Goal: Transaction & Acquisition: Purchase product/service

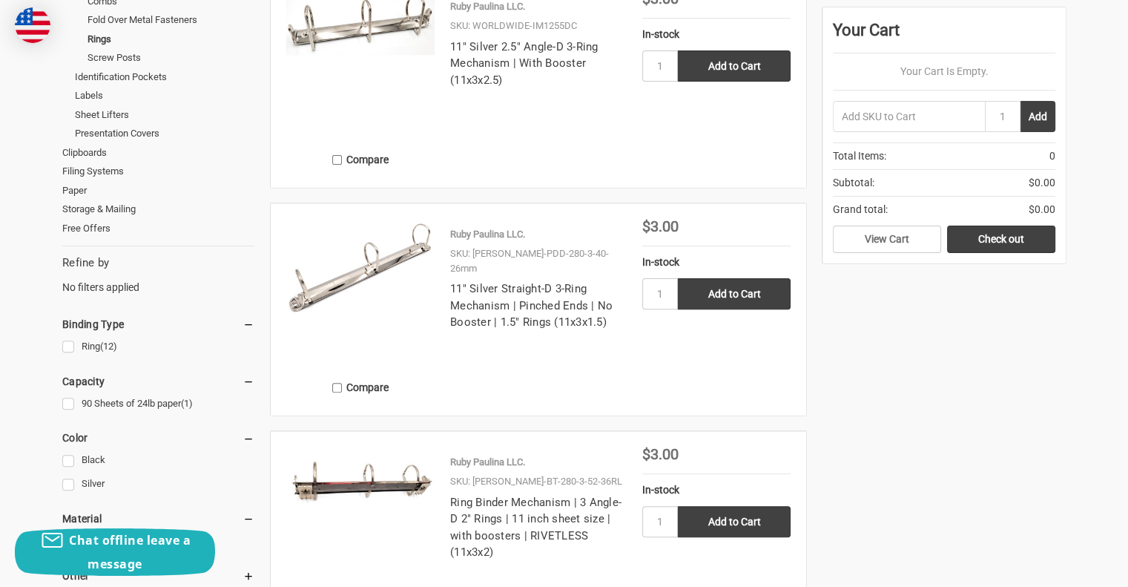
scroll to position [371, 0]
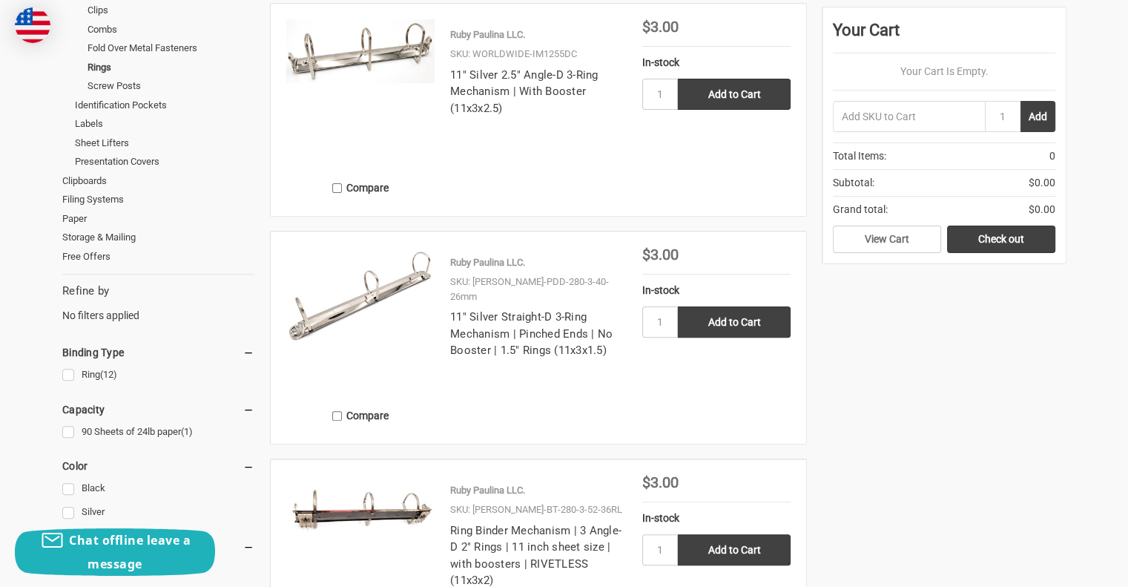
click at [317, 305] on img at bounding box center [360, 294] width 148 height 95
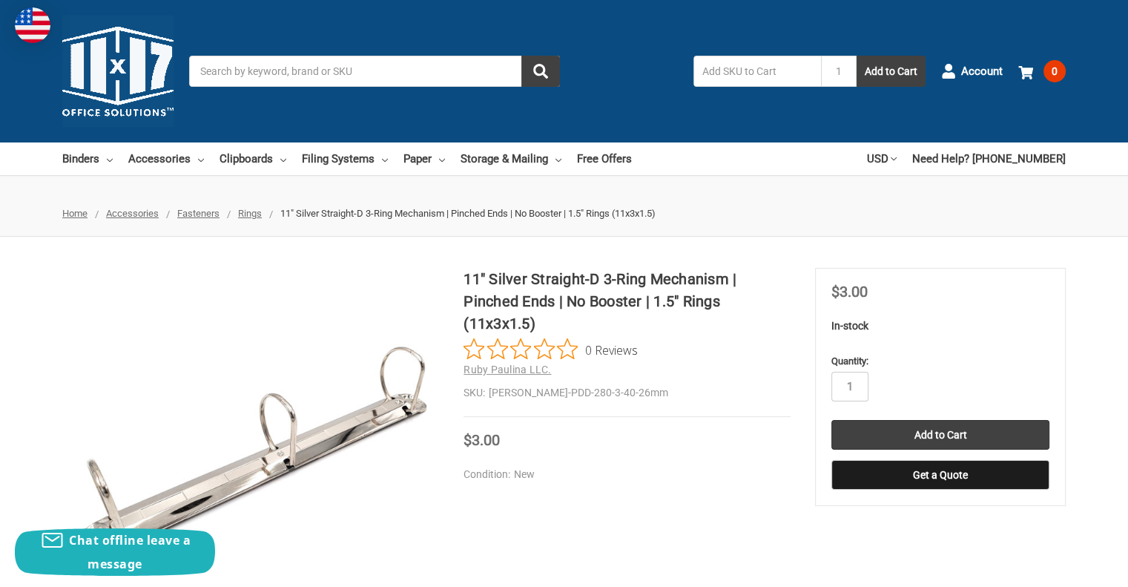
click at [788, 504] on div "11" Silver Straight-D 3-Ring Mechanism | Pinched Ends | No Booster | 1.5" Rings…" at bounding box center [564, 453] width 1128 height 371
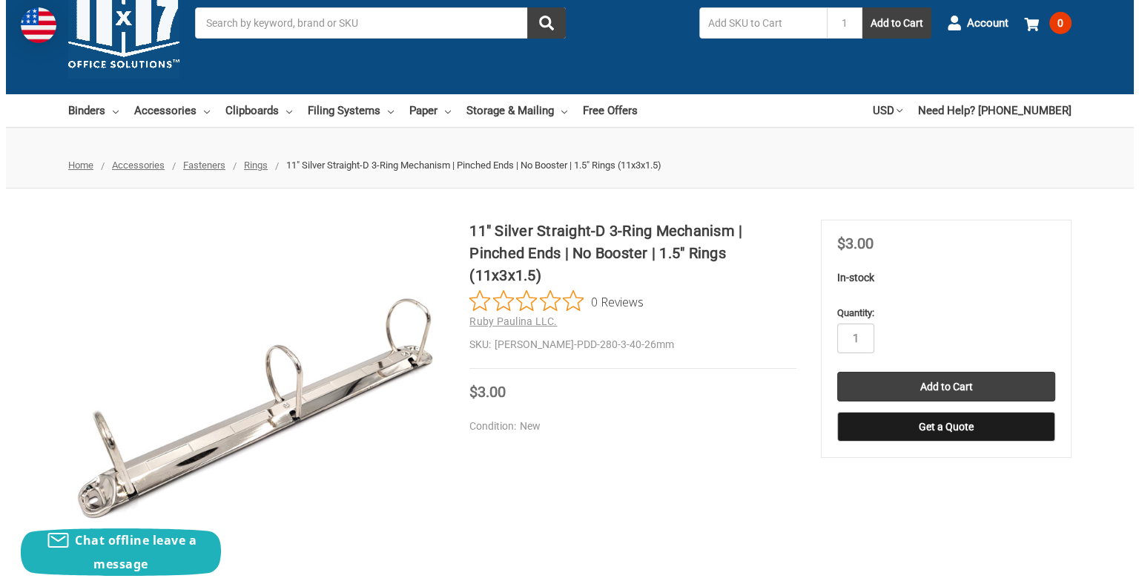
scroll to position [74, 0]
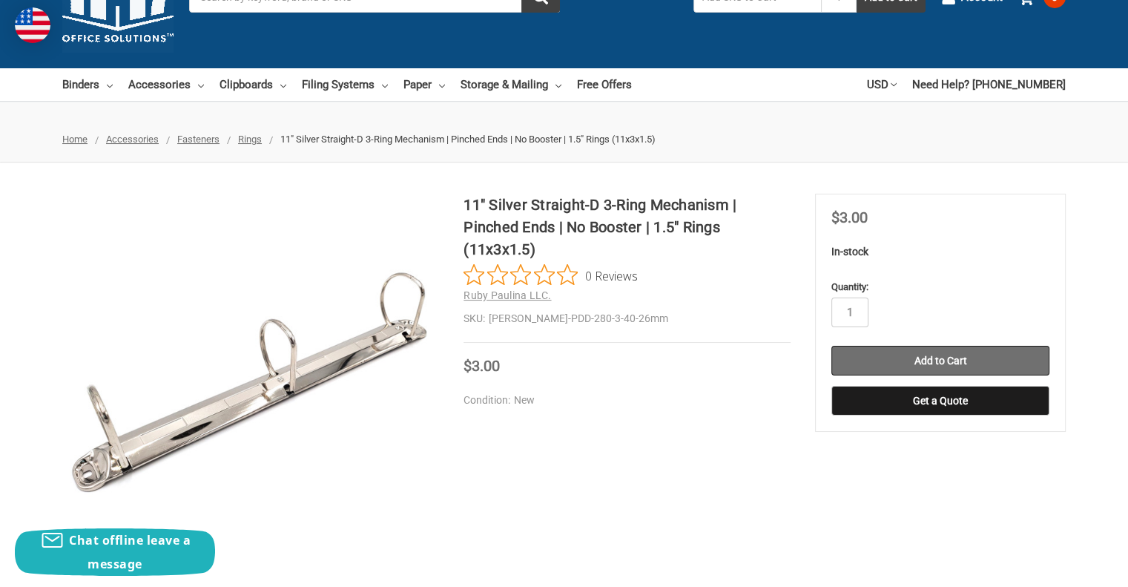
click at [914, 361] on input "Add to Cart" at bounding box center [940, 361] width 218 height 30
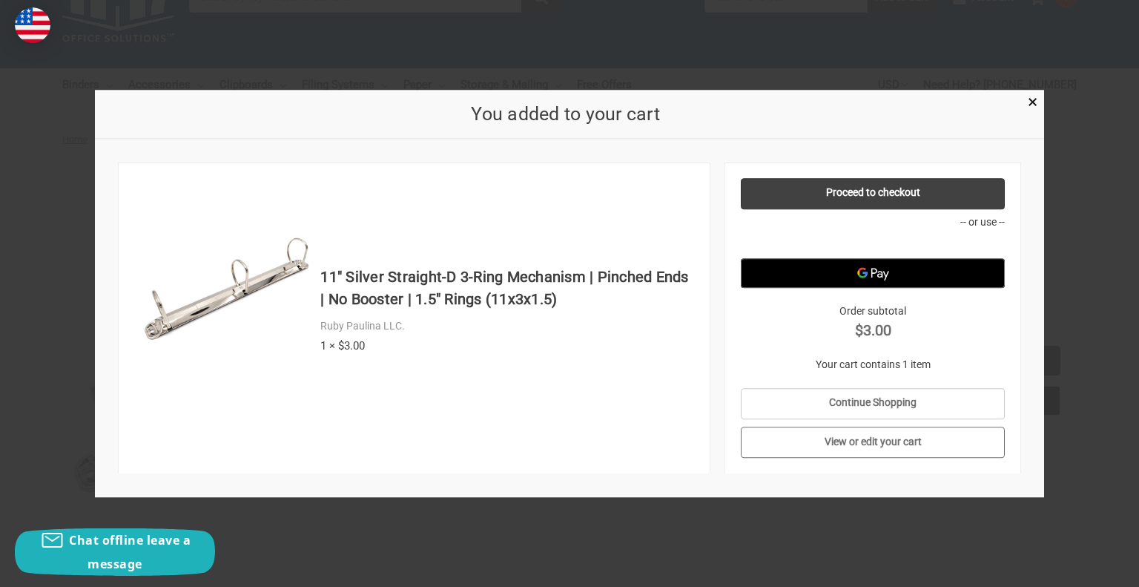
click at [940, 438] on link "View or edit your cart" at bounding box center [873, 442] width 265 height 31
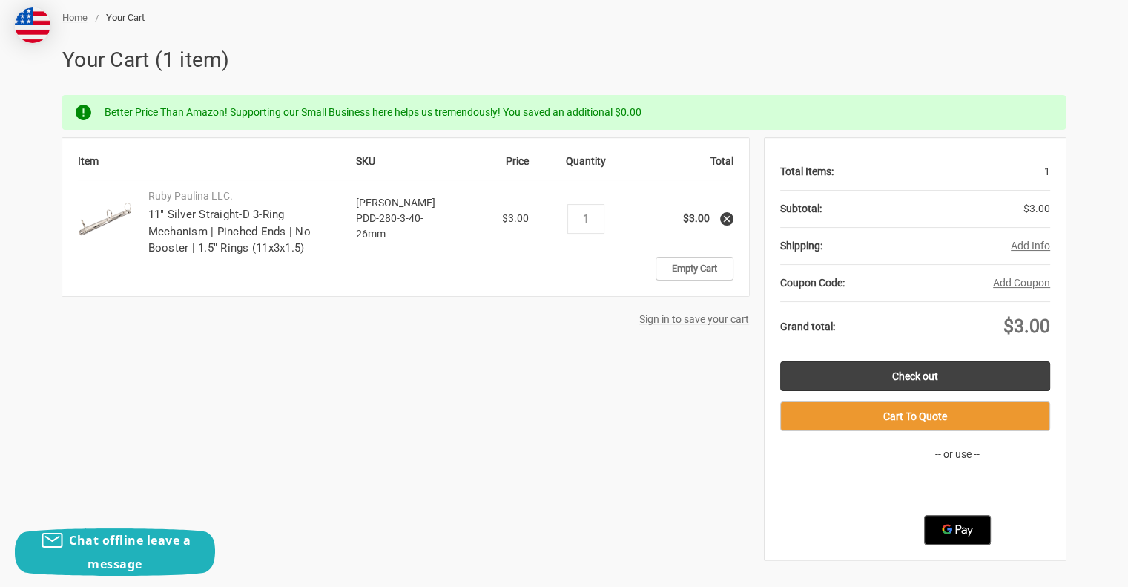
scroll to position [222, 0]
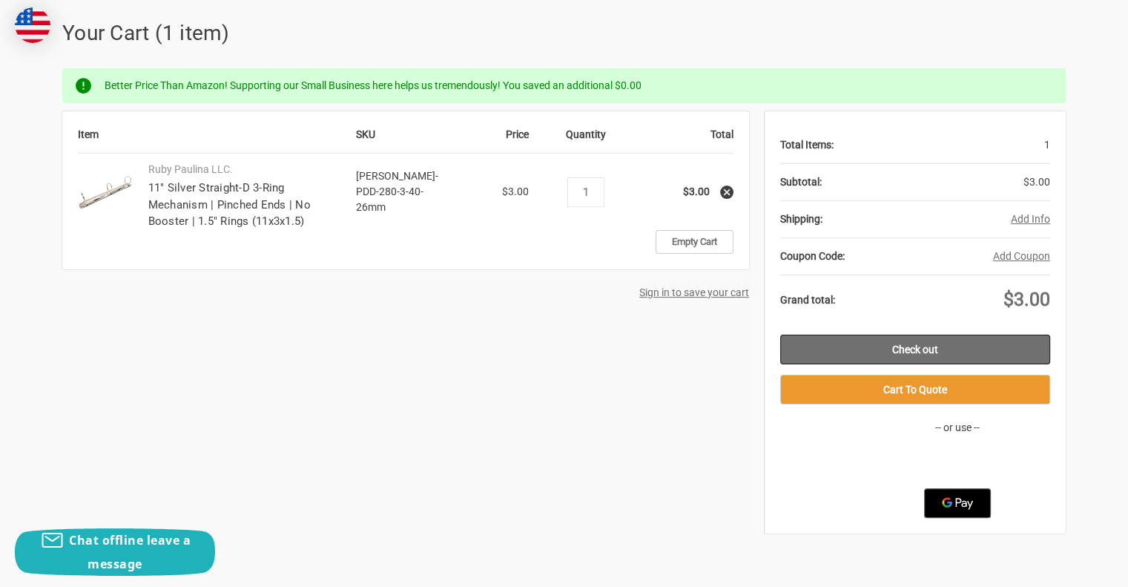
click at [980, 340] on link "Check out" at bounding box center [915, 349] width 270 height 30
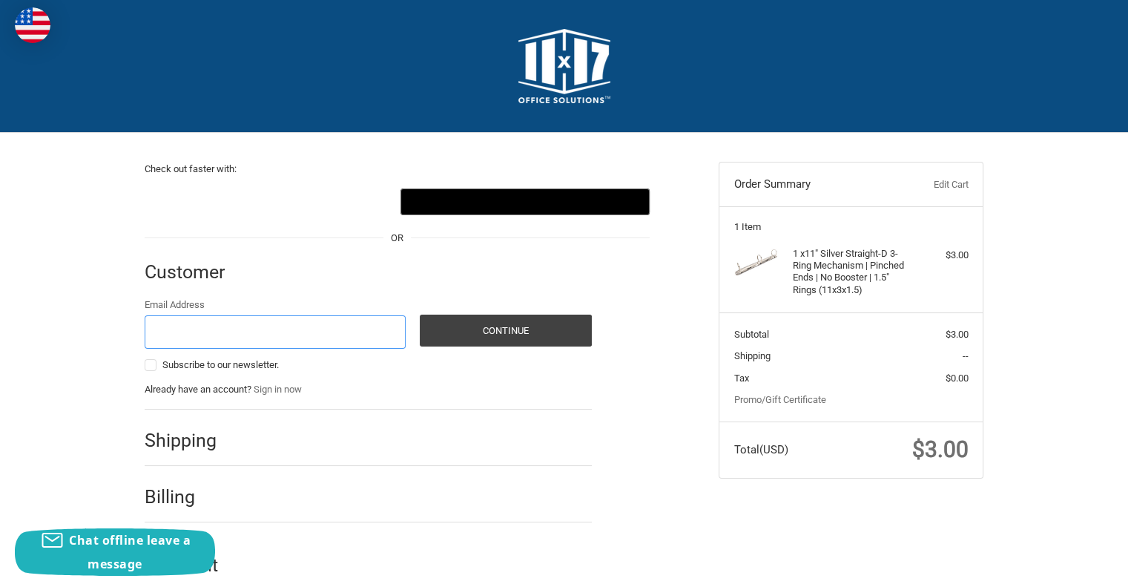
scroll to position [19, 0]
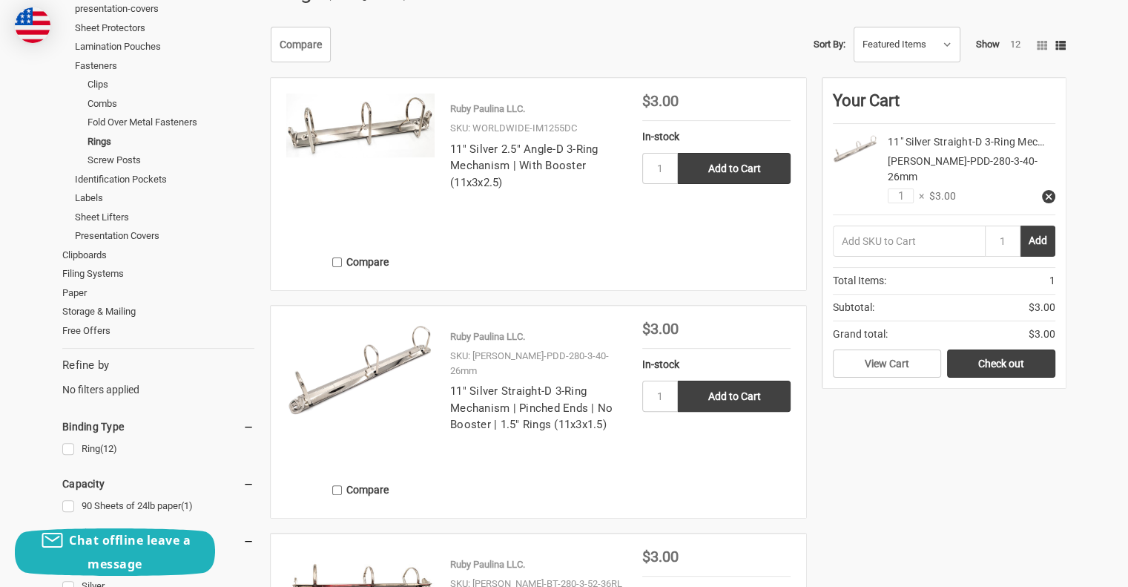
scroll to position [371, 0]
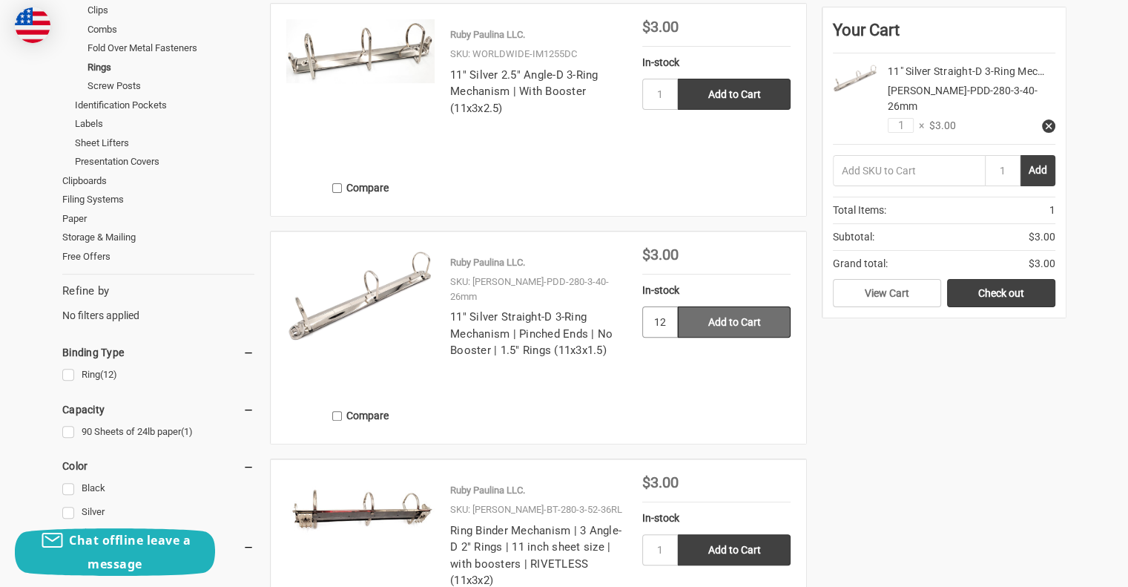
type input "12"
click at [768, 336] on input "Add to Cart" at bounding box center [734, 321] width 113 height 31
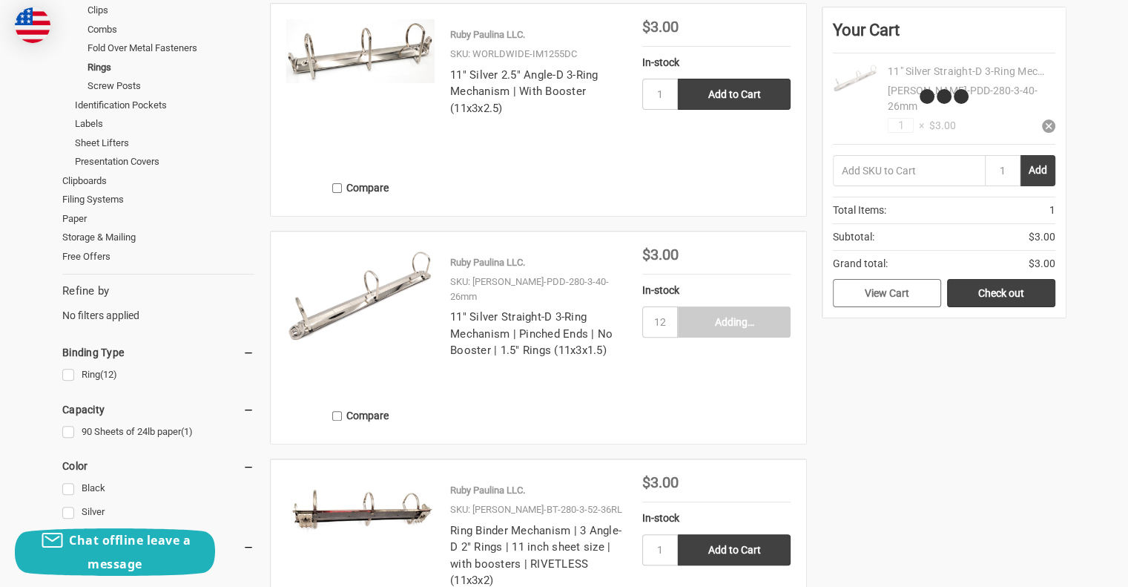
type input "Add to Cart"
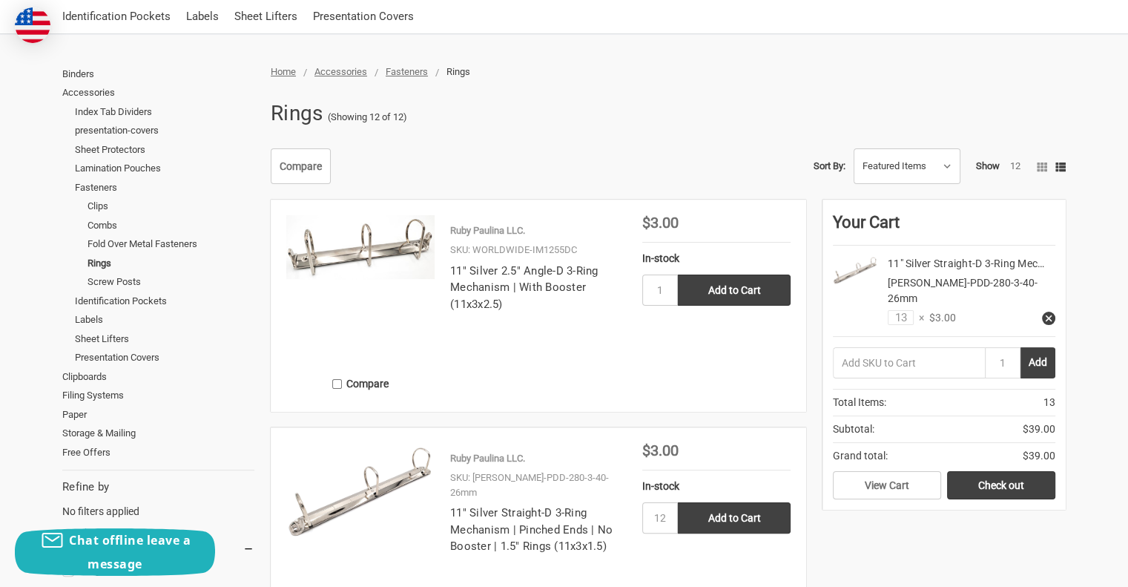
scroll to position [0, 0]
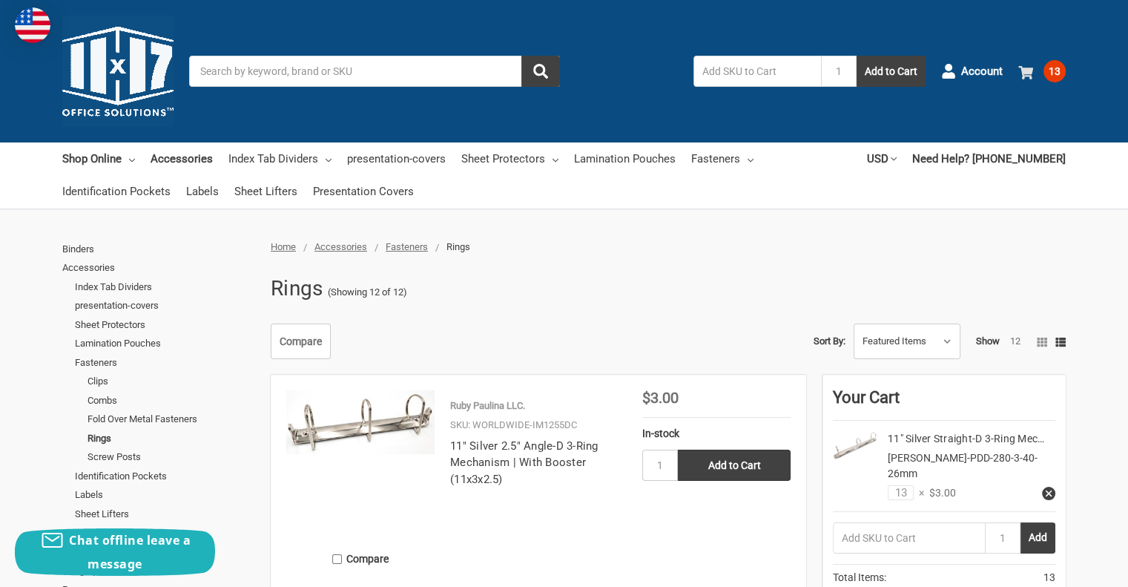
click at [1058, 74] on span "13" at bounding box center [1054, 71] width 22 height 22
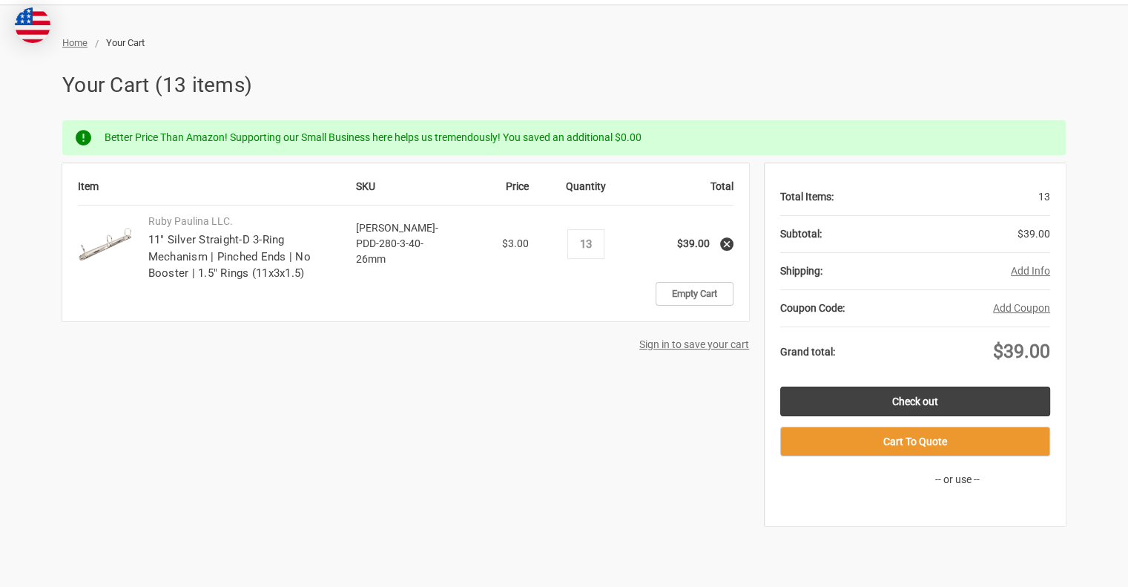
scroll to position [222, 0]
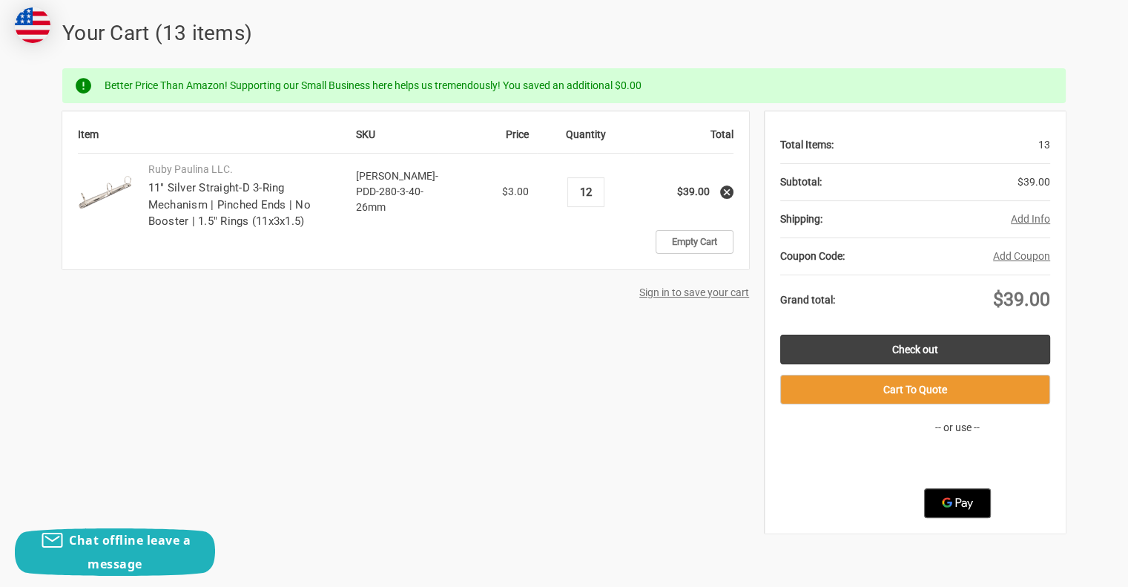
type input "12"
click at [607, 406] on div "Item SKU Price Quantity Total Ruby Paulina LLC. 11" Silver Straight-D 3-Ring Me…" at bounding box center [563, 321] width 1003 height 421
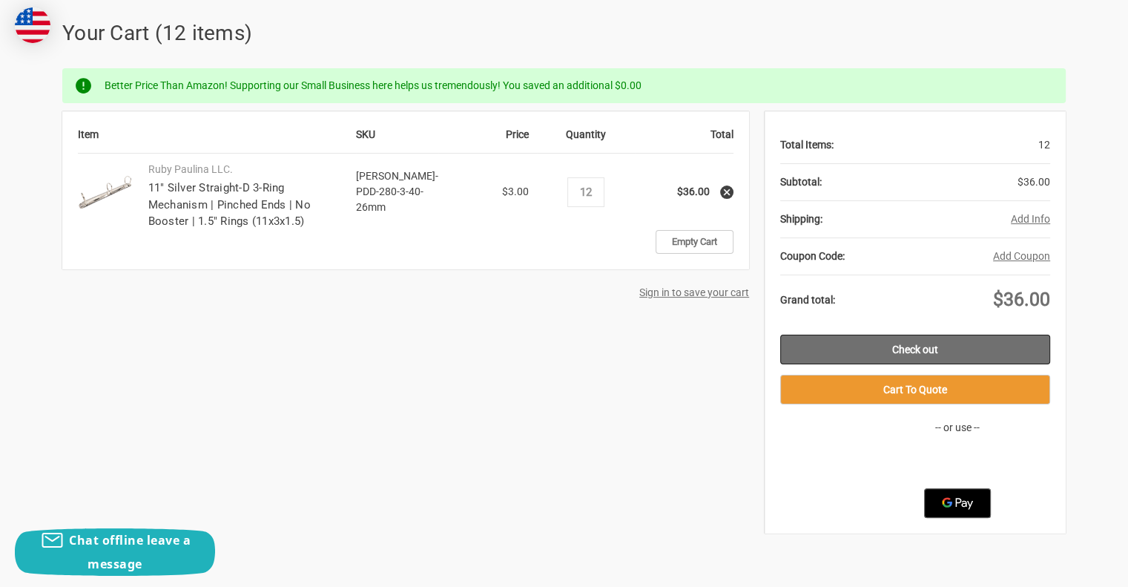
click at [995, 355] on link "Check out" at bounding box center [915, 349] width 270 height 30
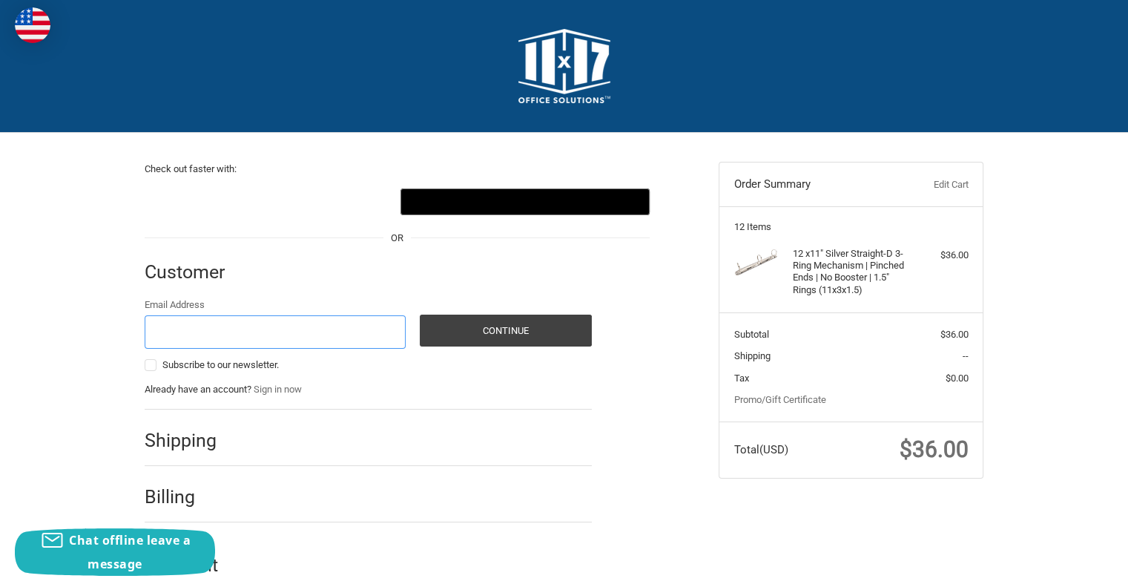
scroll to position [19, 0]
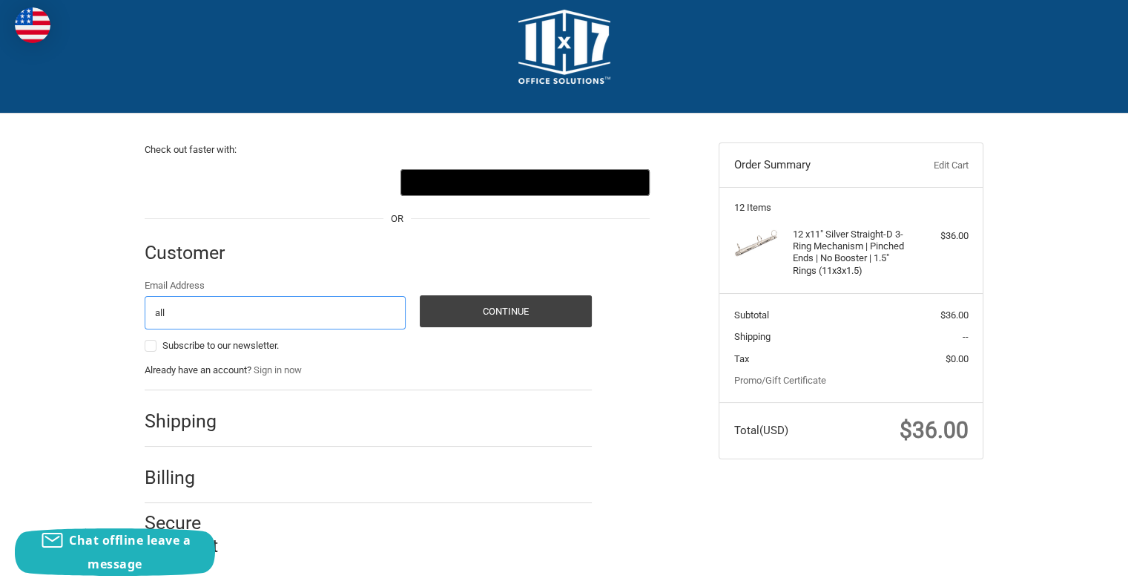
type input "allison.ford@allisontransmission.com"
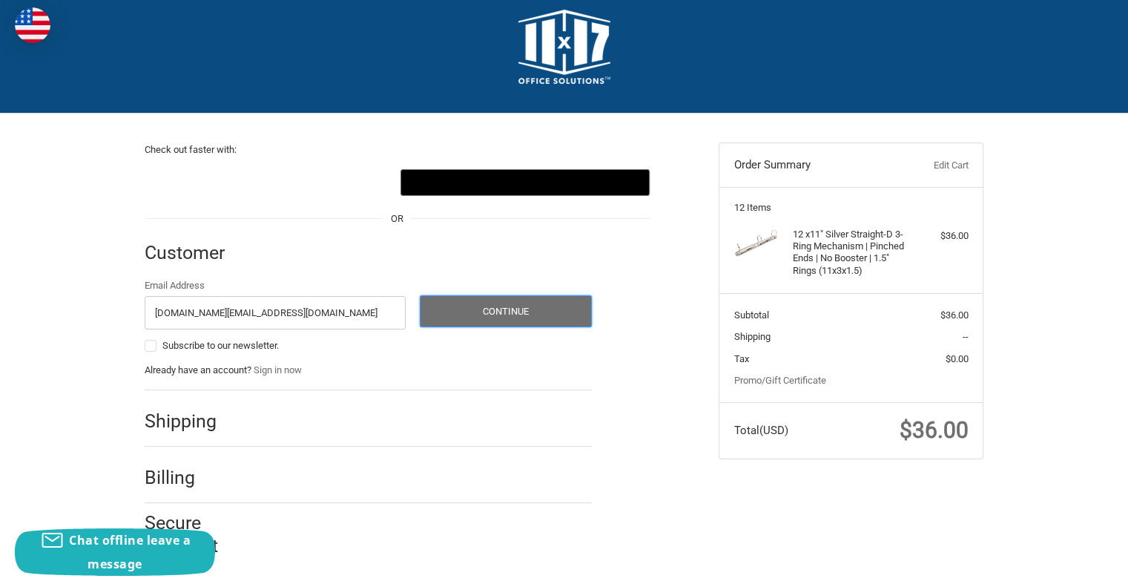
click at [494, 320] on button "Continue" at bounding box center [506, 311] width 172 height 32
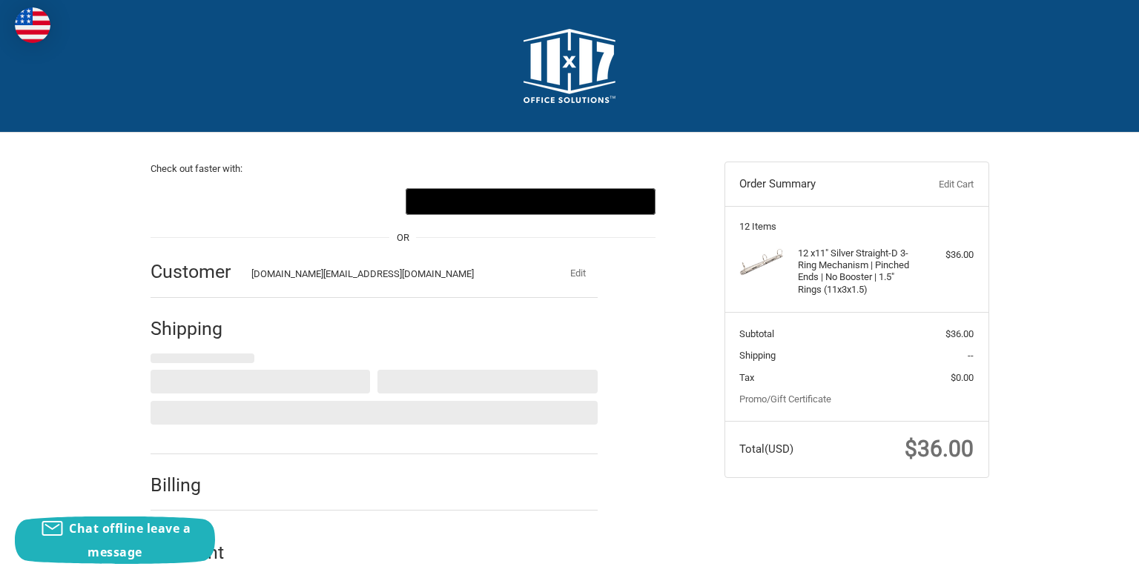
select select "US"
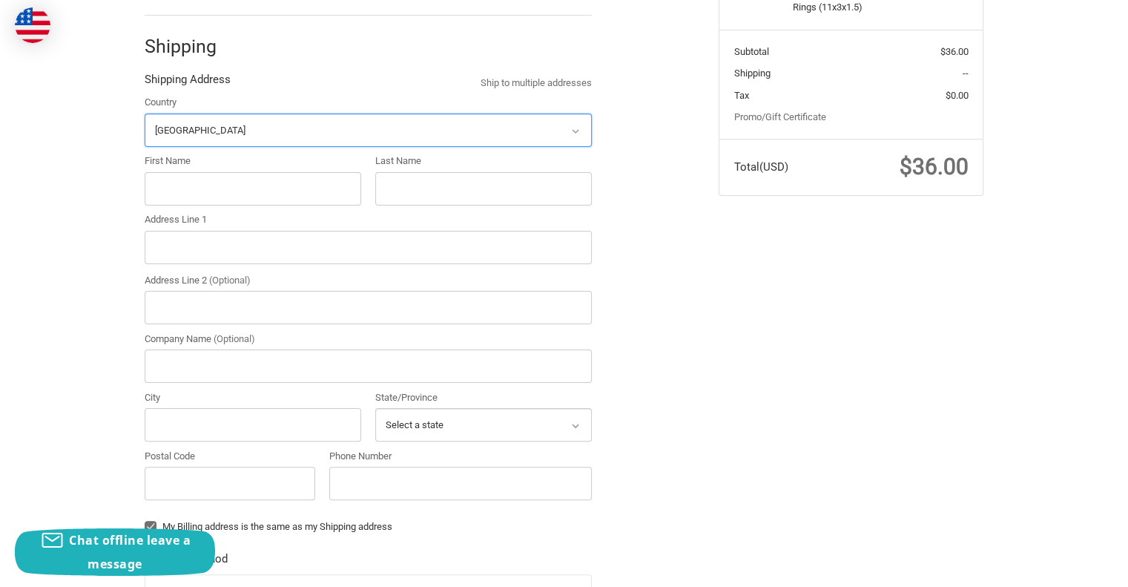
scroll to position [292, 0]
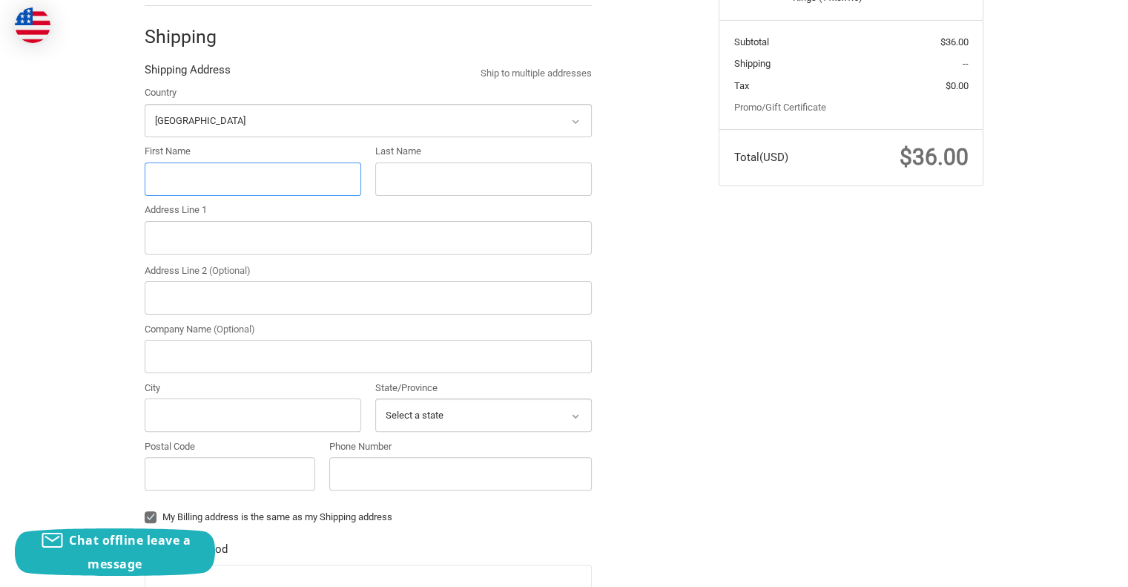
click at [216, 181] on input "First Name" at bounding box center [253, 178] width 217 height 33
type input "Allison"
type input "Ford"
type input "1 ALLISON WAY"
type input "POST 319"
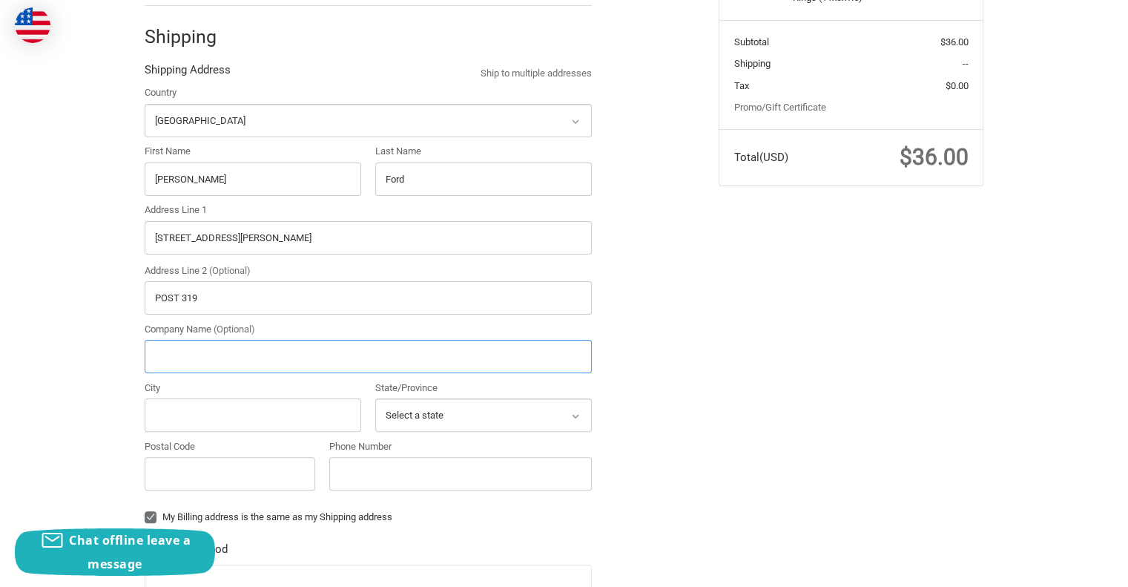
type input "Allison Transmission"
type input "Indianapolis"
select select "IN"
type input "46222-3271"
type input "3172425524"
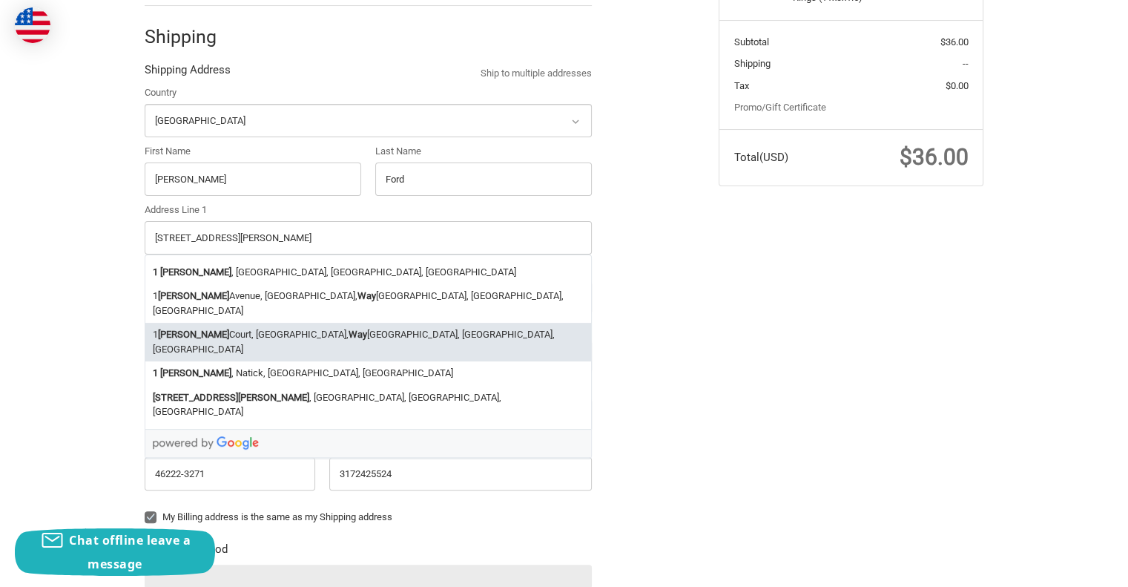
click at [853, 338] on div "Check out faster with: @import url(//fonts.googleapis.com/css?family=Google+San…" at bounding box center [564, 366] width 890 height 1051
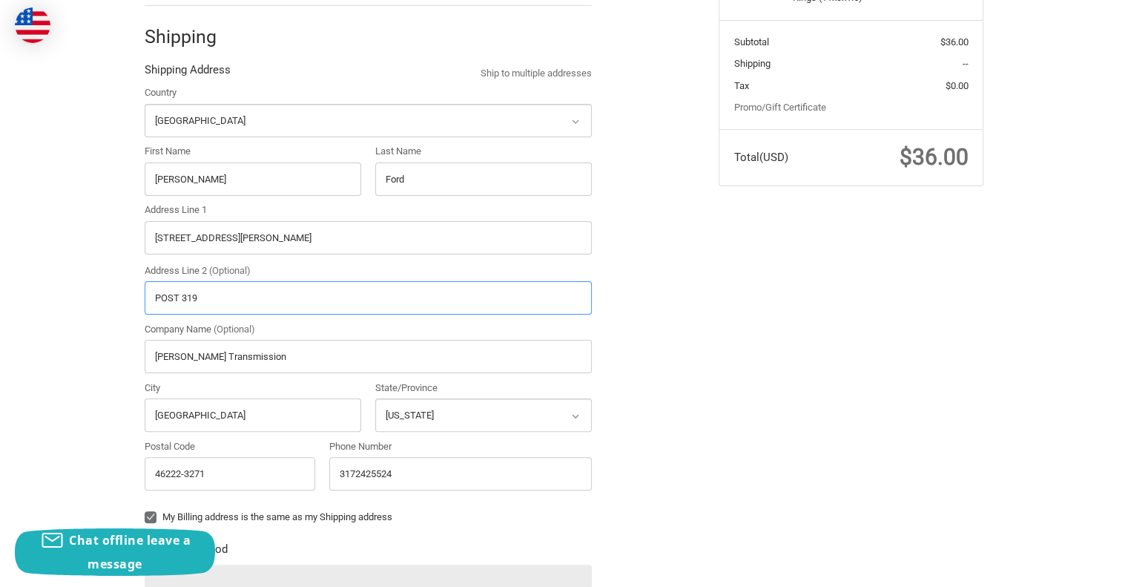
drag, startPoint x: 282, startPoint y: 299, endPoint x: 0, endPoint y: 280, distance: 282.4
click at [0, 280] on div "Check out faster with: @import url(//fonts.googleapis.com/css?family=Google+San…" at bounding box center [564, 366] width 1128 height 1051
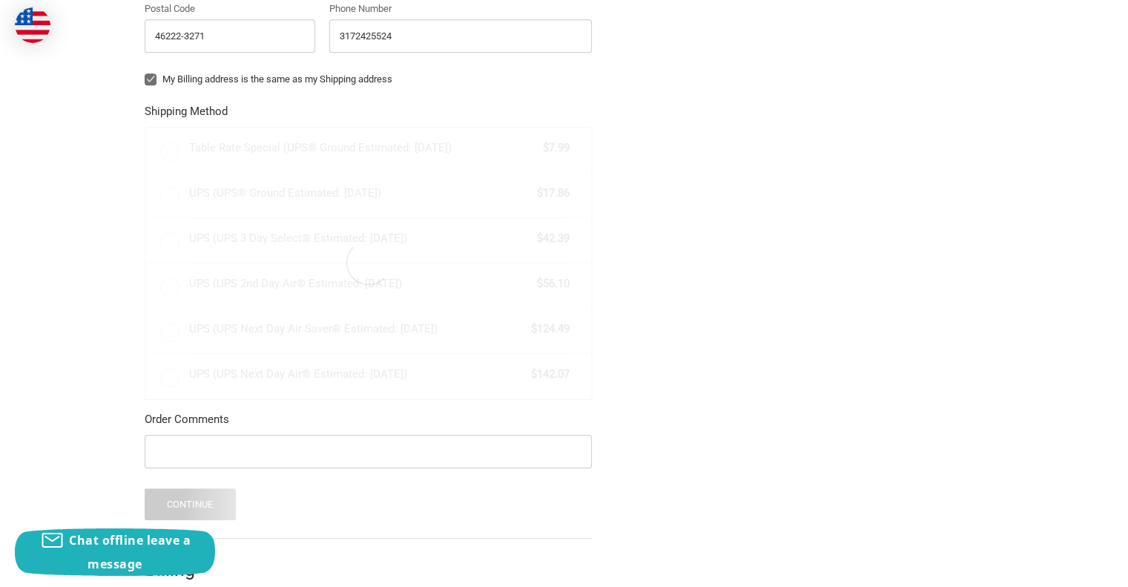
scroll to position [737, 0]
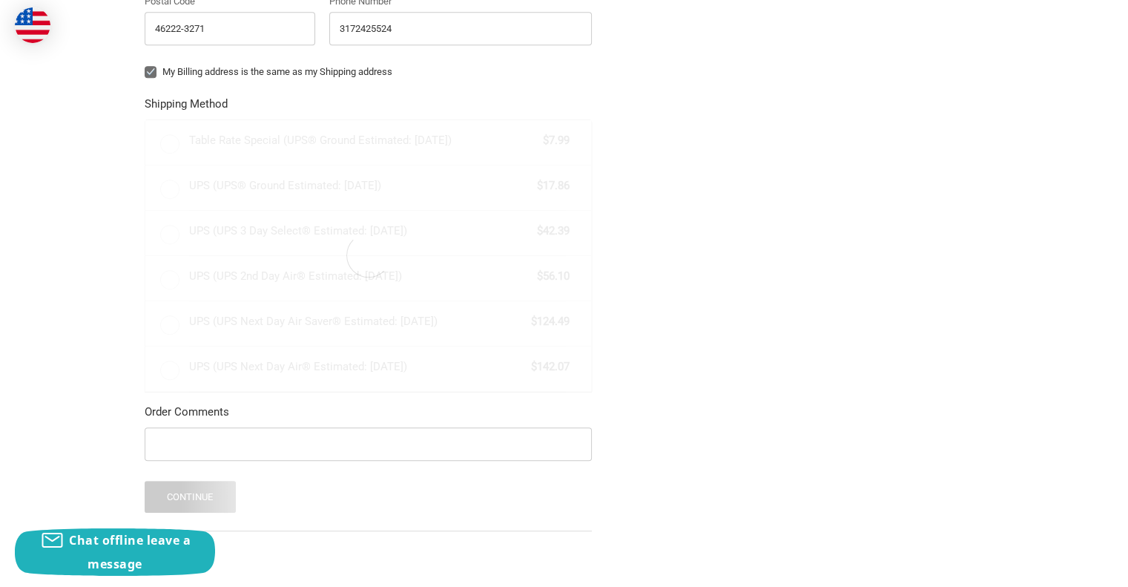
type input "Dock 33 M8C"
click at [849, 182] on div "Check out faster with: @import url(//fonts.googleapis.com/css?family=Google+San…" at bounding box center [564, 27] width 890 height 1263
radio input "true"
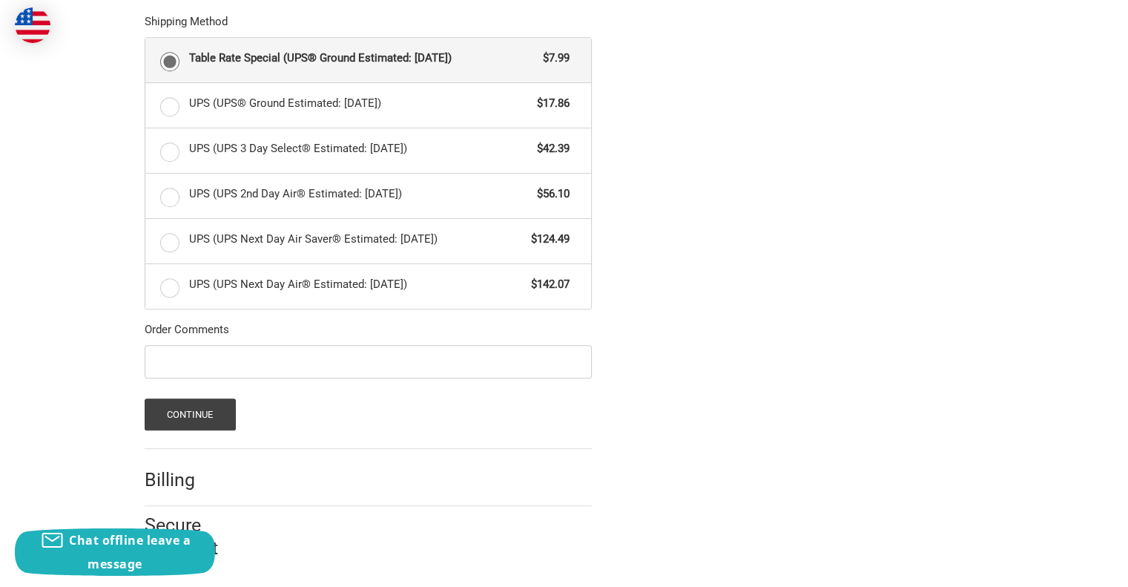
scroll to position [821, 0]
click at [195, 417] on button "Continue" at bounding box center [190, 413] width 91 height 32
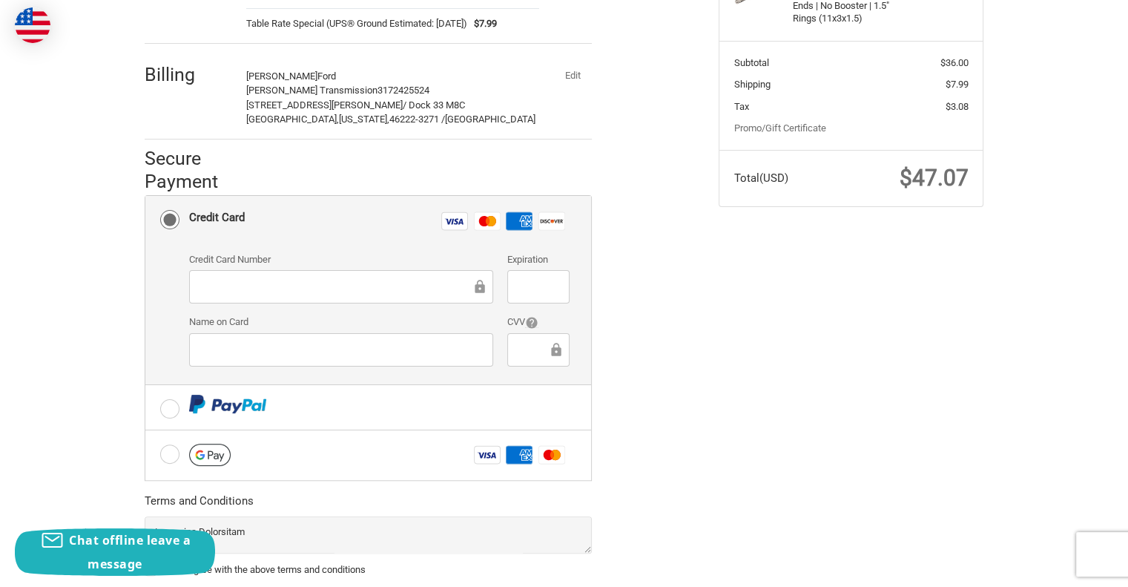
scroll to position [297, 0]
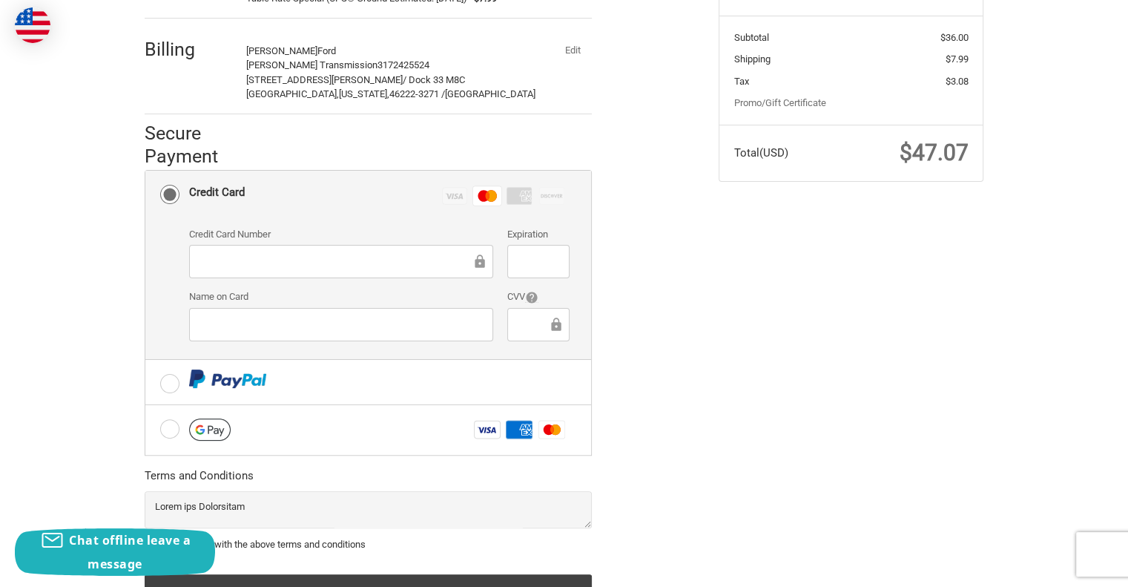
click at [710, 372] on div "Check out faster with: @import url(//fonts.googleapis.com/css?family=Google+San…" at bounding box center [564, 241] width 890 height 810
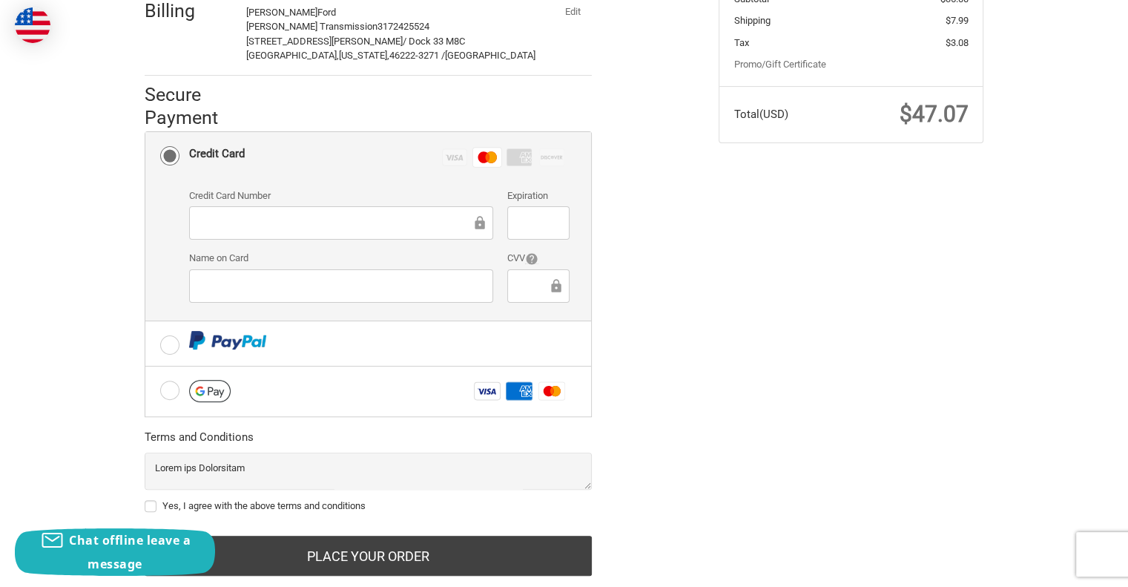
scroll to position [369, 0]
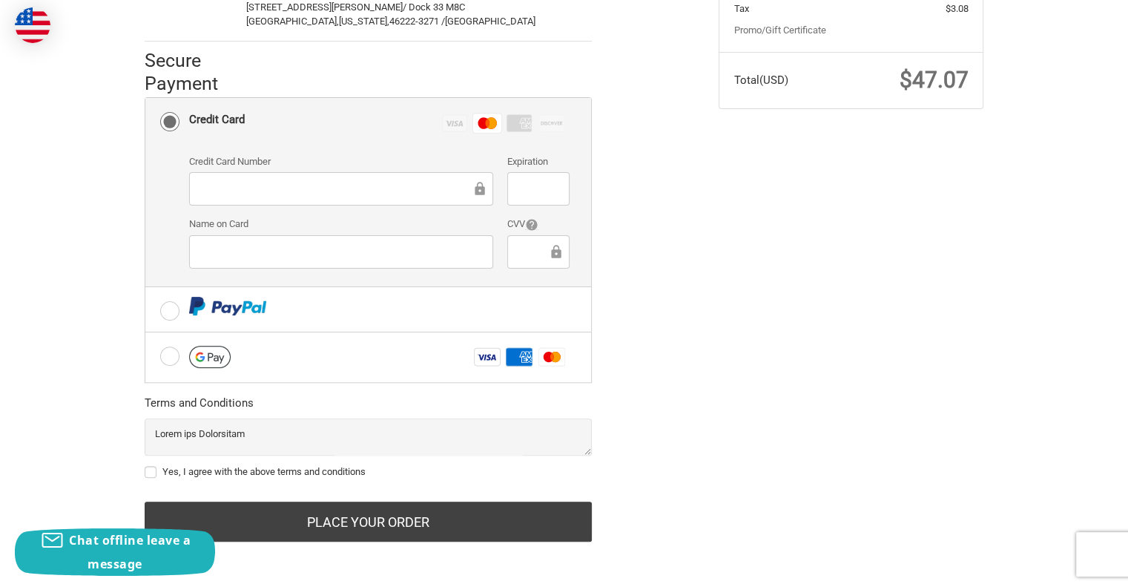
click at [199, 466] on label "Yes, I agree with the above terms and conditions" at bounding box center [368, 472] width 447 height 12
click at [145, 465] on input "Yes, I agree with the above terms and conditions" at bounding box center [145, 464] width 1 height 1
checkbox input "true"
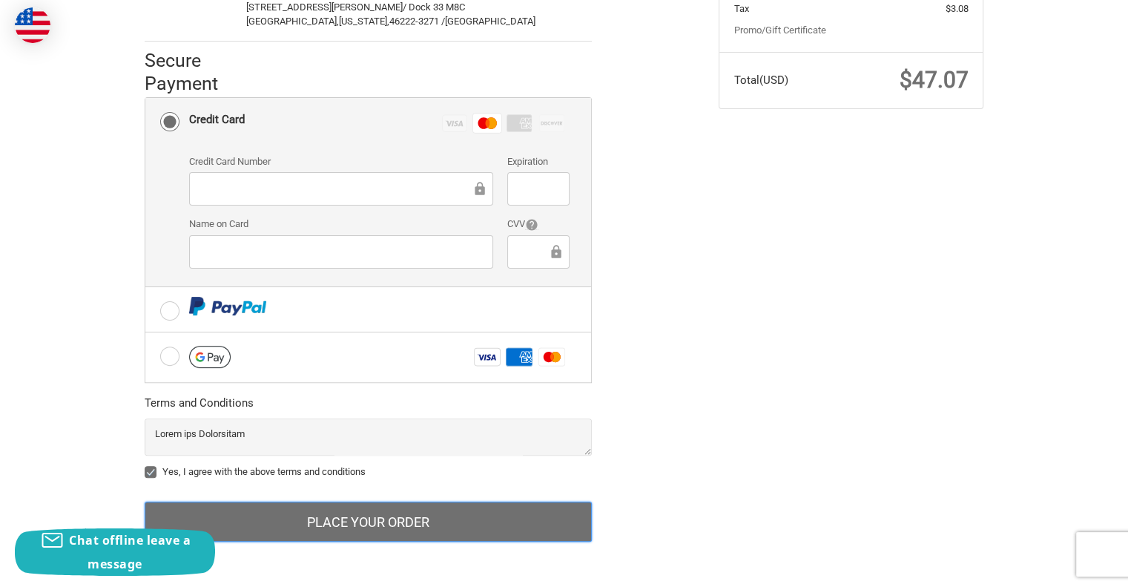
click at [545, 526] on button "Place Your Order" at bounding box center [368, 521] width 447 height 40
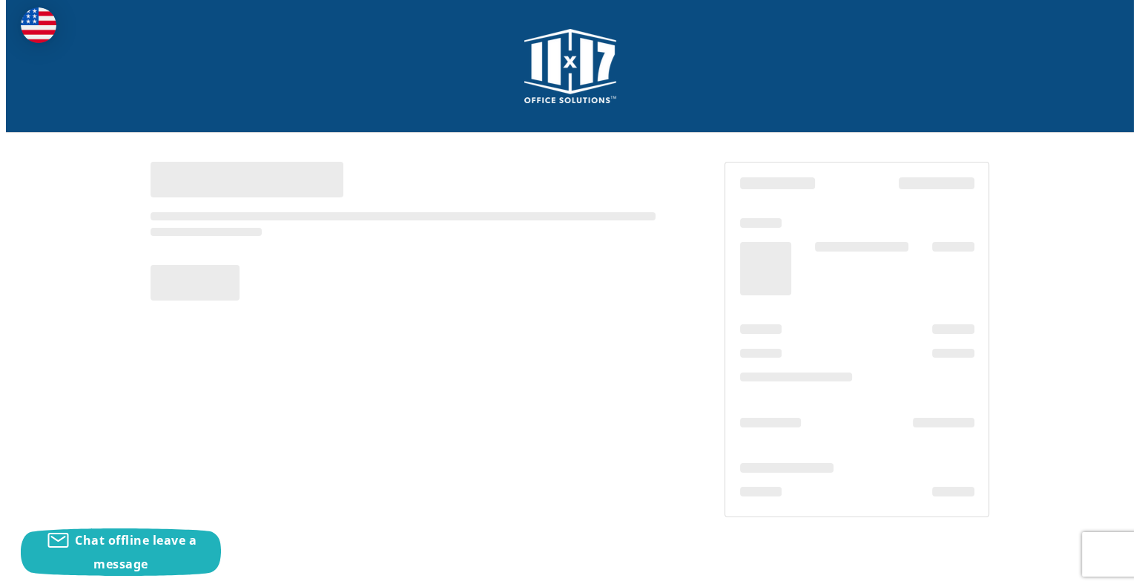
scroll to position [0, 0]
